Goal: Information Seeking & Learning: Find specific fact

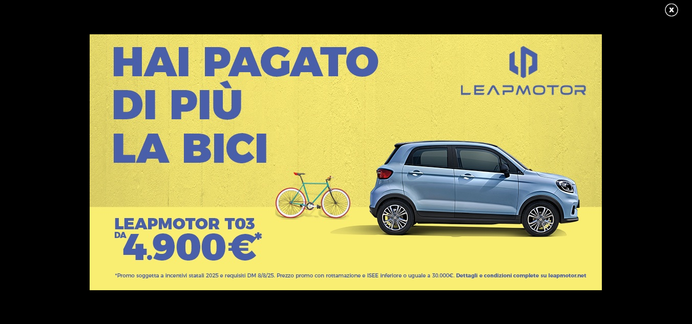
scroll to position [30, 0]
click at [669, 14] on link at bounding box center [677, 10] width 26 height 15
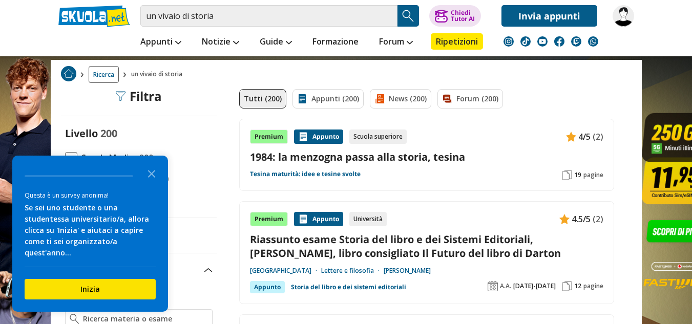
scroll to position [37, 0]
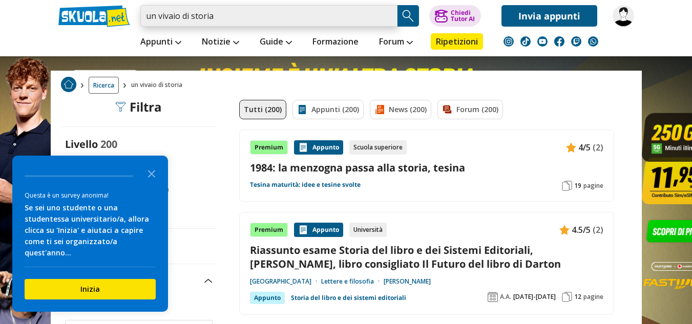
click at [266, 18] on input "un vivaio di storia" at bounding box center [268, 16] width 257 height 22
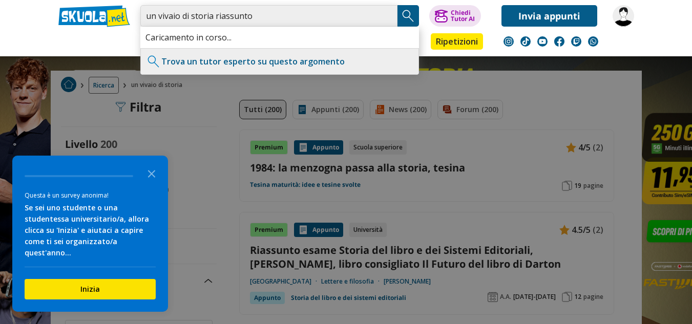
type input "un vivaio di storia riassunto"
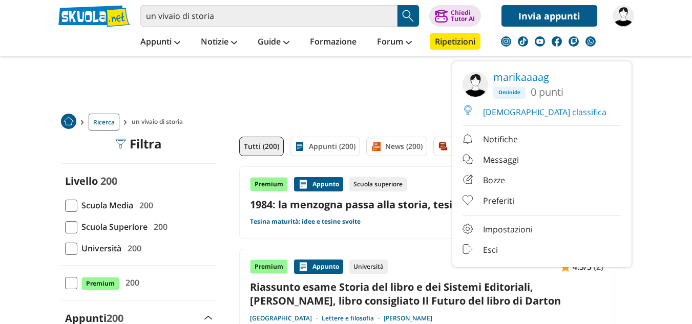
click at [617, 19] on img at bounding box center [624, 16] width 22 height 22
